Goal: Navigation & Orientation: Go to known website

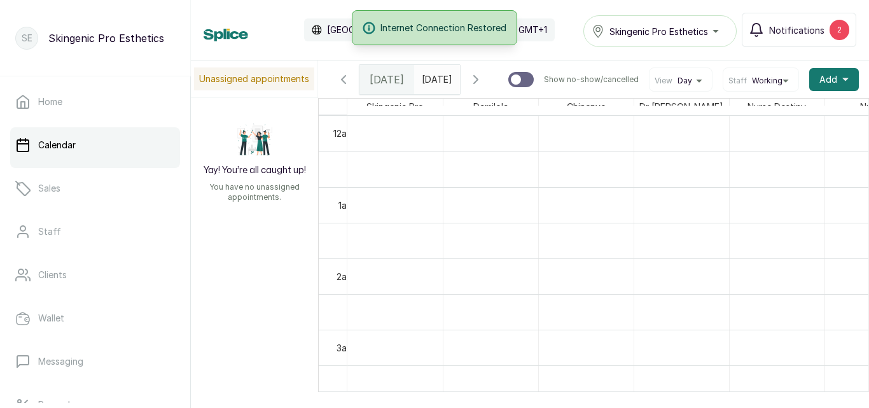
scroll to position [0, 38]
